Goal: Find specific page/section: Find specific page/section

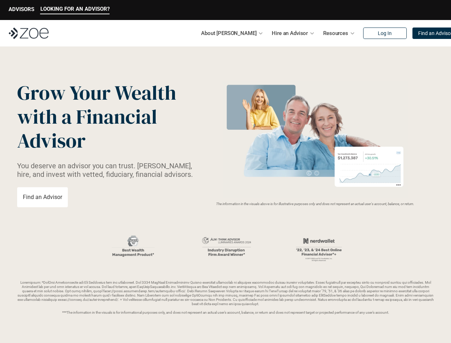
click at [226, 172] on img at bounding box center [315, 139] width 190 height 116
click at [75, 10] on p "LOOKING FOR AN ADVISOR?" at bounding box center [74, 9] width 69 height 6
click at [21, 10] on p "ADVISORS" at bounding box center [22, 9] width 26 height 6
